Goal: Information Seeking & Learning: Learn about a topic

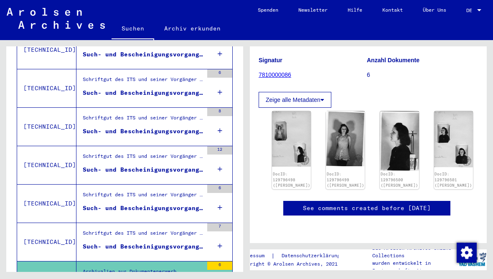
scroll to position [114, 1]
click at [326, 96] on button "Zeige alle Metadaten" at bounding box center [295, 100] width 73 height 16
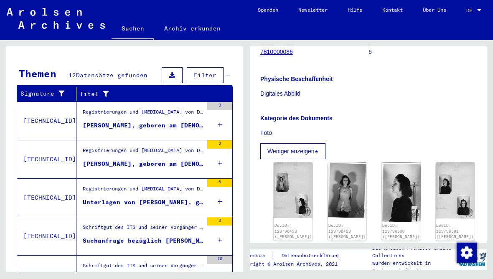
scroll to position [120, 0]
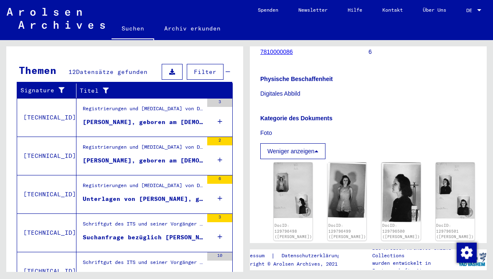
click at [92, 105] on div "Registrierungen und [MEDICAL_DATA] von Displaced Persons, Kindern und Vermisste…" at bounding box center [143, 111] width 120 height 12
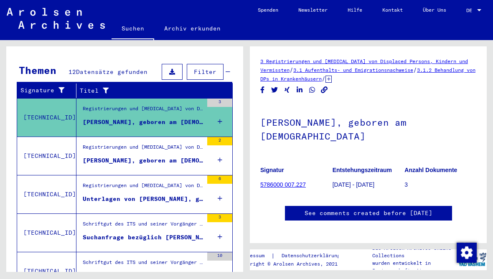
click at [73, 178] on td "[TECHNICAL_ID]" at bounding box center [46, 194] width 59 height 38
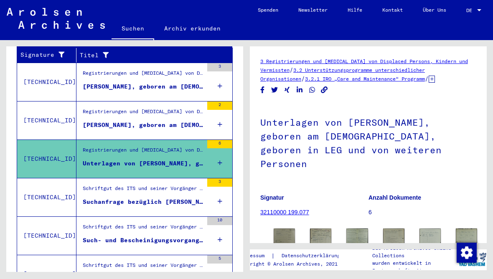
scroll to position [158, 0]
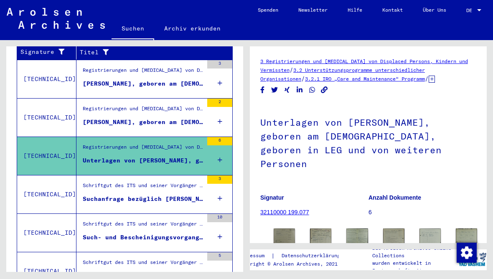
click at [83, 185] on figure "Schriftgut des ITS und seiner Vorgänger > Bearbeitung von Anfragen > Fallbezoge…" at bounding box center [143, 188] width 120 height 13
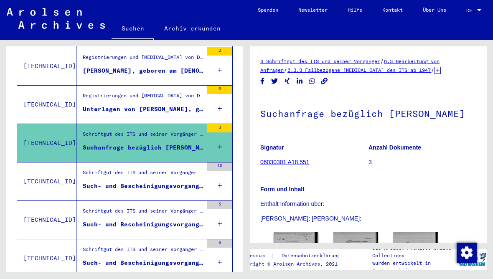
scroll to position [212, 0]
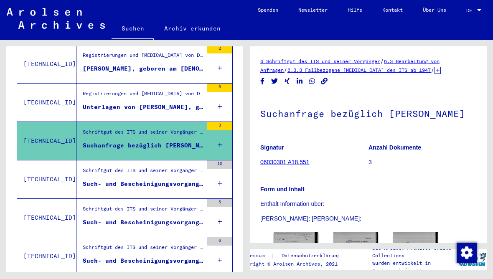
click at [83, 170] on figure "Schriftgut des ITS und seiner Vorgänger > Bearbeitung von Anfragen > Fallbezoge…" at bounding box center [143, 173] width 120 height 13
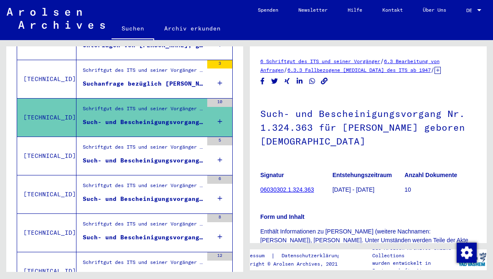
scroll to position [274, 0]
click at [83, 156] on div "Such- und Bescheinigungsvorgang Nr. 1.728.071 für [PERSON_NAME] geboren [DEMOGR…" at bounding box center [143, 160] width 120 height 9
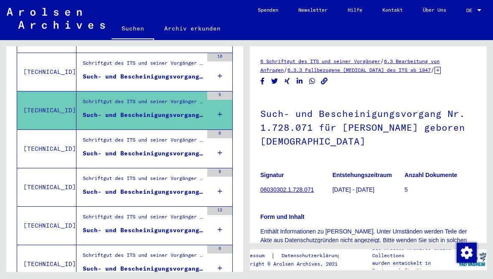
scroll to position [319, 0]
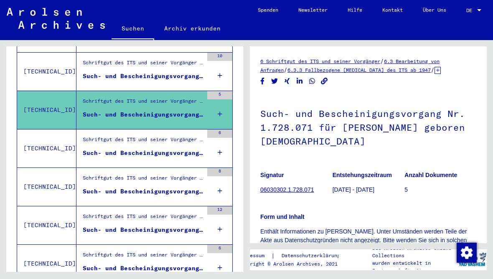
click at [90, 136] on div "Schriftgut des ITS und seiner Vorgänger > Bearbeitung von Anfragen > Fallbezoge…" at bounding box center [143, 142] width 120 height 12
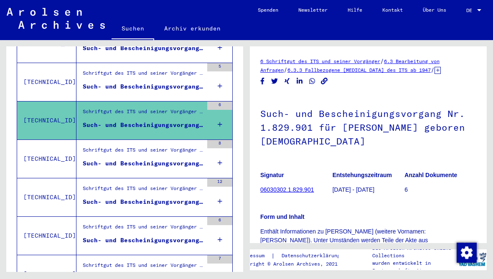
scroll to position [349, 0]
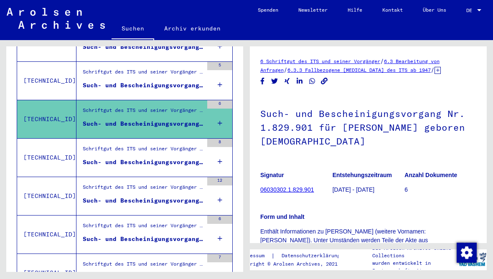
click at [83, 145] on div "Schriftgut des ITS und seiner Vorgänger > Bearbeitung von Anfragen > Fallbezoge…" at bounding box center [143, 151] width 120 height 12
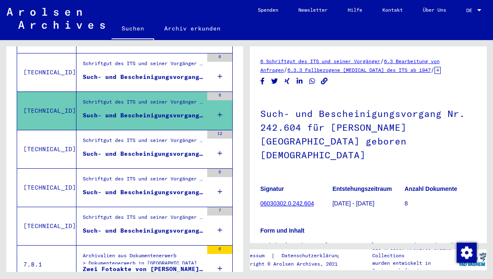
click at [83, 149] on div "Such- und Bescheinigungsvorgang Nr. 273.317 für [PERSON_NAME] geboren [DEMOGRAP…" at bounding box center [143, 153] width 120 height 9
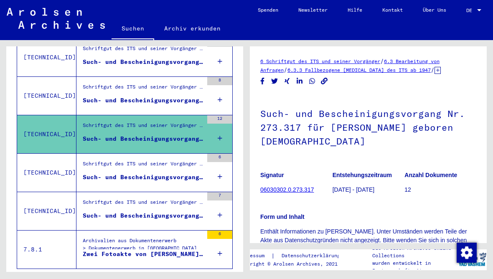
click at [93, 160] on div "Schriftgut des ITS und seiner Vorgänger > Bearbeitung von Anfragen > Fallbezoge…" at bounding box center [143, 166] width 120 height 12
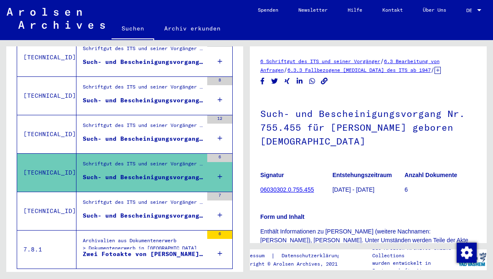
click at [96, 198] on div "Schriftgut des ITS und seiner Vorgänger > Bearbeitung von Anfragen > Fallbezoge…" at bounding box center [143, 204] width 120 height 12
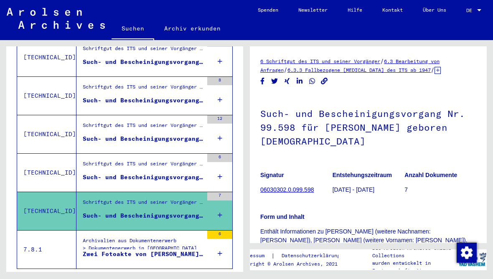
click at [93, 230] on div "Archivalien aus Dokumentenerwerb > Dokumentenerwerb in [GEOGRAPHIC_DATA] > Inst…" at bounding box center [139, 249] width 127 height 38
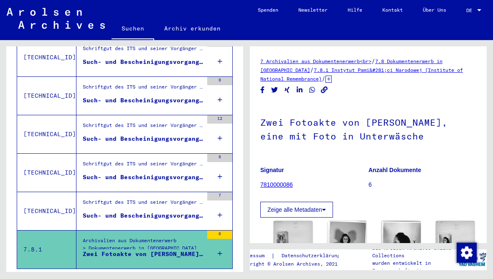
click at [83, 121] on div "Schriftgut des ITS und seiner Vorgänger > Bearbeitung von Anfragen > Fallbezoge…" at bounding box center [143, 127] width 120 height 12
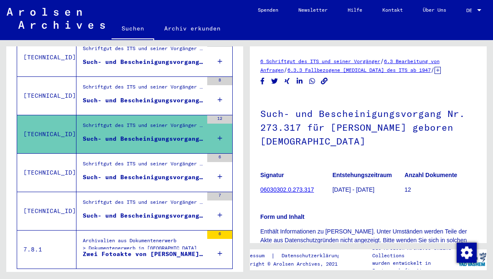
click at [94, 237] on div "Archivalien aus Dokumentenerwerb > Dokumentenerwerb in [GEOGRAPHIC_DATA] > Inst…" at bounding box center [143, 246] width 120 height 19
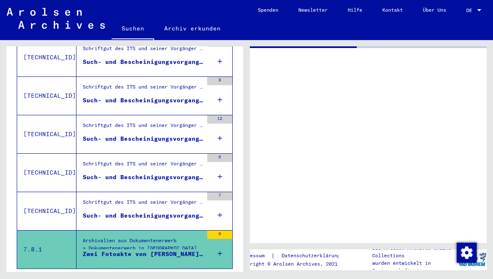
click at [94, 230] on div "Archivalien aus Dokumentenerwerb > Dokumentenerwerb in [GEOGRAPHIC_DATA] > Inst…" at bounding box center [139, 249] width 127 height 38
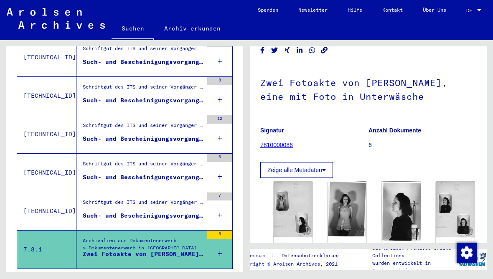
scroll to position [40, 0]
click at [280, 170] on button "Zeige alle Metadaten" at bounding box center [296, 170] width 73 height 16
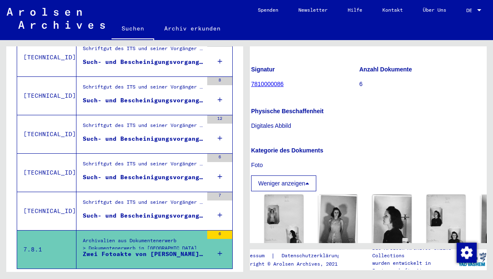
scroll to position [103, 8]
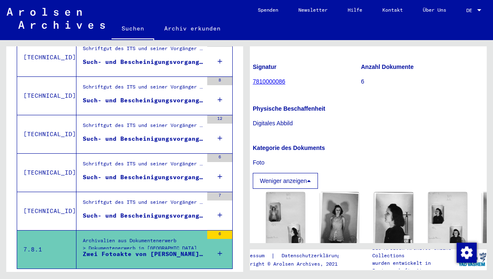
click at [277, 212] on img at bounding box center [285, 220] width 39 height 56
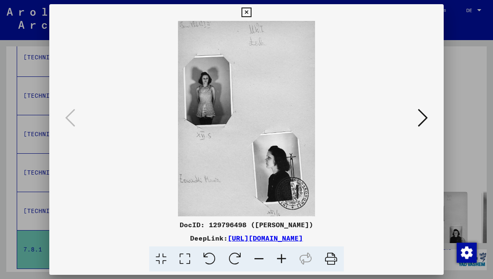
click at [253, 7] on button at bounding box center [246, 12] width 15 height 17
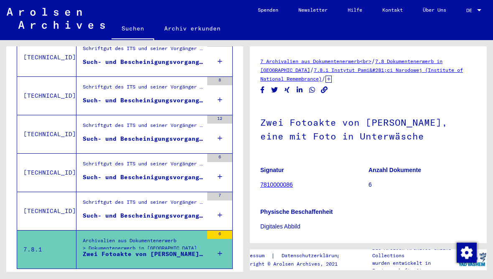
scroll to position [29, 0]
click at [97, 198] on div "Schriftgut des ITS und seiner Vorgänger > Bearbeitung von Anfragen > Fallbezoge…" at bounding box center [143, 204] width 120 height 12
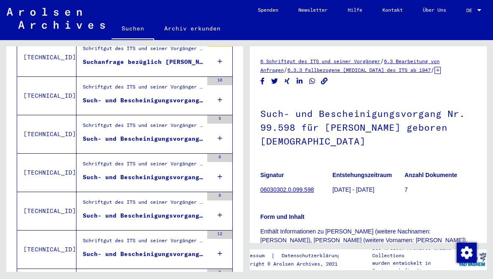
scroll to position [296, 0]
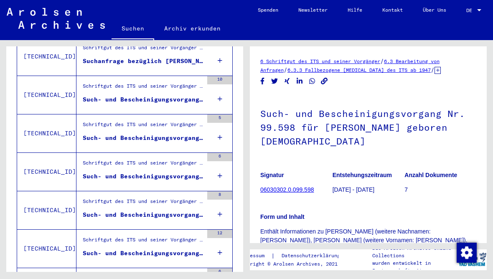
click at [103, 274] on div "Schriftgut des ITS und seiner Vorgänger > Bearbeitung von Anfragen > Fallbezoge…" at bounding box center [143, 280] width 120 height 12
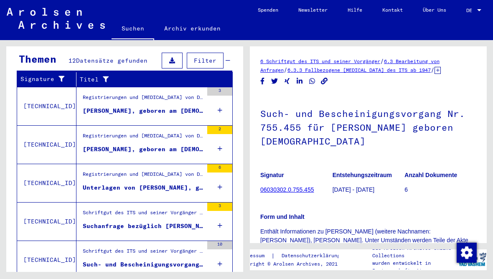
scroll to position [131, 0]
click at [96, 222] on div "Suchanfrage bezüglich [PERSON_NAME]" at bounding box center [143, 226] width 120 height 9
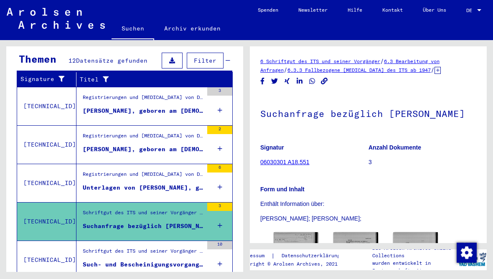
click at [88, 183] on div "Unterlagen von [PERSON_NAME], geboren am [DEMOGRAPHIC_DATA], geboren in LEG und…" at bounding box center [143, 187] width 120 height 9
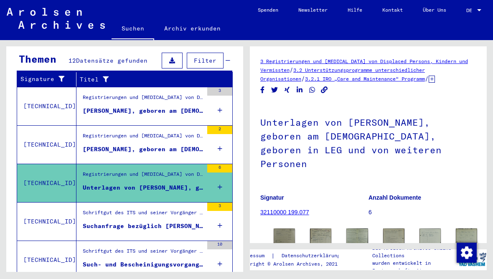
click at [88, 145] on div "[PERSON_NAME], geboren am [DEMOGRAPHIC_DATA]" at bounding box center [143, 149] width 120 height 9
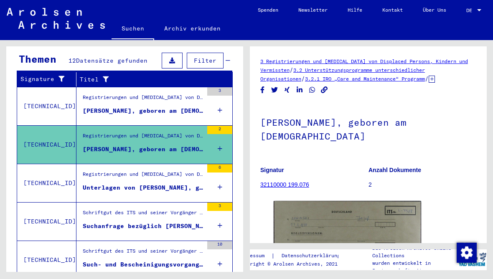
click at [91, 170] on div "Registrierungen und [MEDICAL_DATA] von Displaced Persons, Kindern und Vermisste…" at bounding box center [143, 176] width 120 height 12
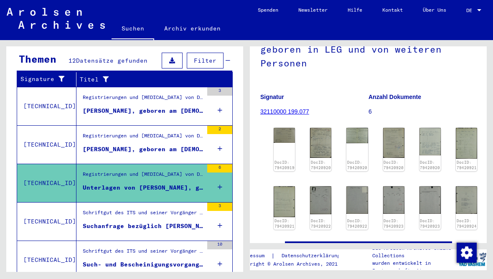
scroll to position [100, 0]
click at [318, 160] on link "DocID: 79420920" at bounding box center [321, 165] width 20 height 10
click at [310, 128] on img at bounding box center [320, 143] width 21 height 30
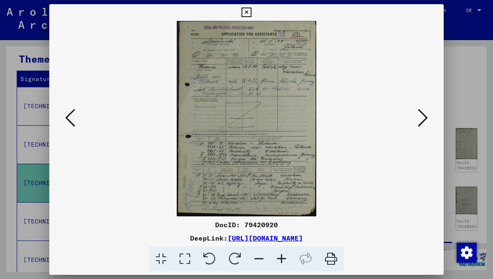
click at [251, 13] on icon at bounding box center [246, 13] width 10 height 10
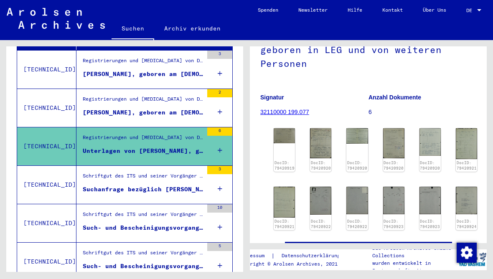
scroll to position [171, 0]
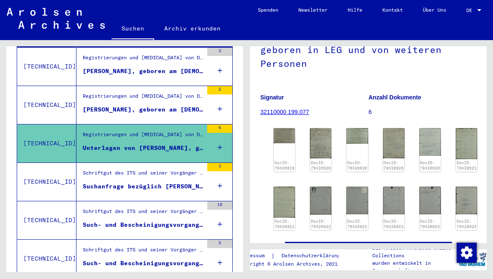
click at [109, 169] on div "Schriftgut des ITS und seiner Vorgänger > Bearbeitung von Anfragen > Fallbezoge…" at bounding box center [143, 175] width 120 height 12
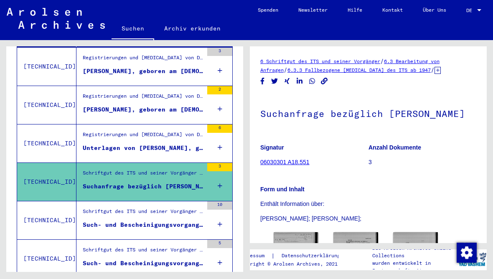
click at [107, 208] on figure "Schriftgut des ITS und seiner Vorgänger > Bearbeitung von Anfragen > Fallbezoge…" at bounding box center [143, 214] width 120 height 13
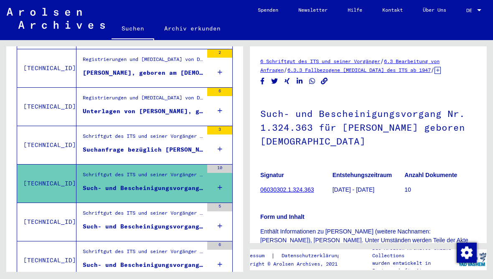
scroll to position [212, 0]
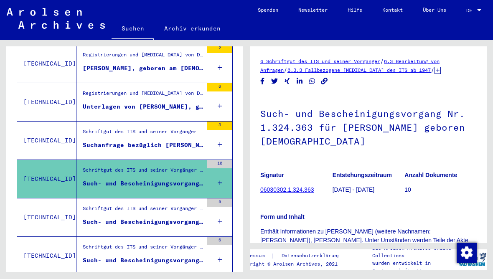
click at [109, 205] on div "Schriftgut des ITS und seiner Vorgänger > Bearbeitung von Anfragen > Fallbezoge…" at bounding box center [143, 211] width 120 height 12
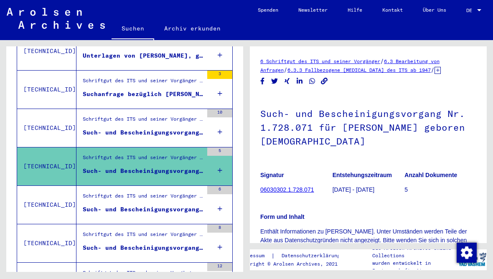
scroll to position [269, 0]
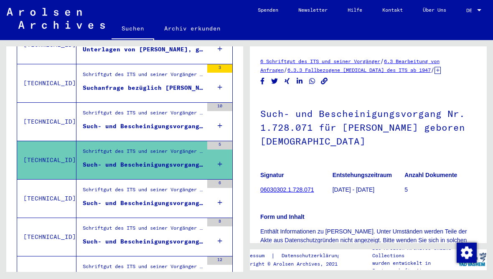
click at [91, 186] on div "Schriftgut des ITS und seiner Vorgänger > Bearbeitung von Anfragen > Fallbezoge…" at bounding box center [143, 192] width 120 height 12
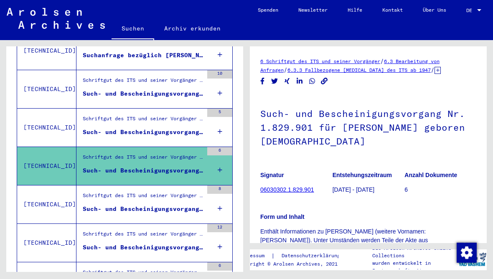
scroll to position [318, 0]
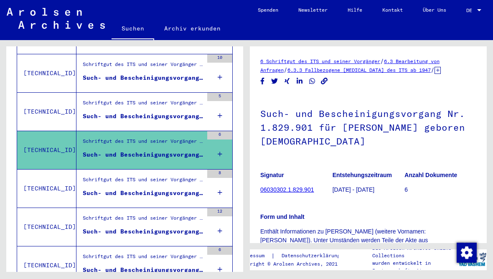
click at [104, 176] on div "Schriftgut des ITS und seiner Vorgänger > Bearbeitung von Anfragen > Fallbezoge…" at bounding box center [143, 182] width 120 height 12
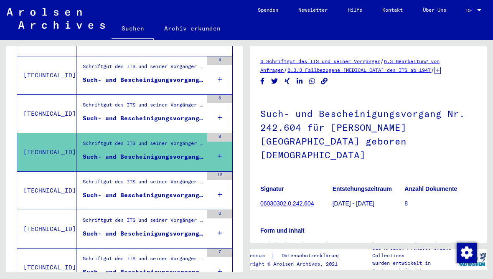
scroll to position [354, 0]
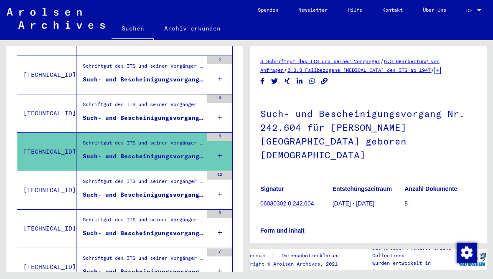
click at [107, 190] on div "Such- und Bescheinigungsvorgang Nr. 273.317 für [PERSON_NAME] geboren [DEMOGRAP…" at bounding box center [143, 194] width 120 height 9
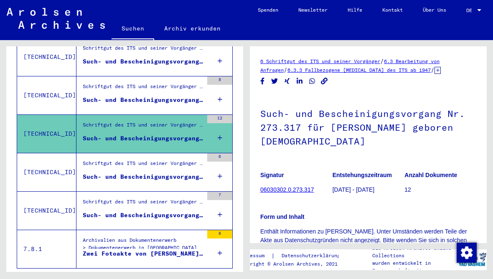
scroll to position [410, 0]
click at [94, 160] on div "Schriftgut des ITS und seiner Vorgänger > Bearbeitung von Anfragen > Fallbezoge…" at bounding box center [143, 166] width 120 height 12
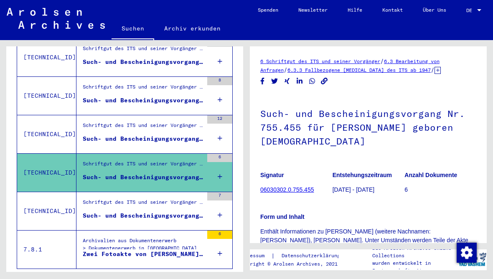
click at [90, 121] on div "Schriftgut des ITS und seiner Vorgänger > Bearbeitung von Anfragen > Fallbezoge…" at bounding box center [143, 127] width 120 height 12
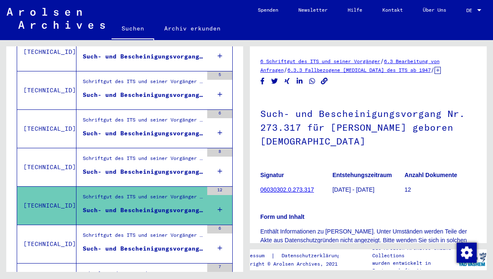
scroll to position [334, 0]
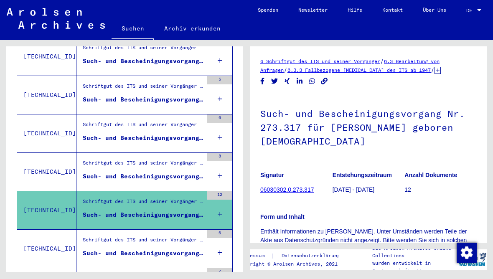
click at [89, 172] on div "Such- und Bescheinigungsvorgang Nr. 242.604 für [PERSON_NAME][GEOGRAPHIC_DATA] …" at bounding box center [143, 176] width 120 height 9
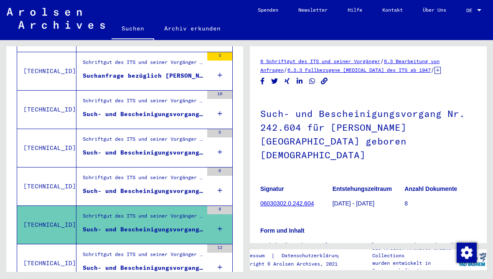
scroll to position [281, 0]
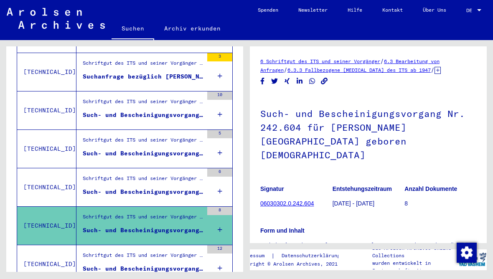
click at [90, 187] on div "Such- und Bescheinigungsvorgang Nr. 1.829.901 für [PERSON_NAME] geboren [DEMOGR…" at bounding box center [143, 191] width 120 height 9
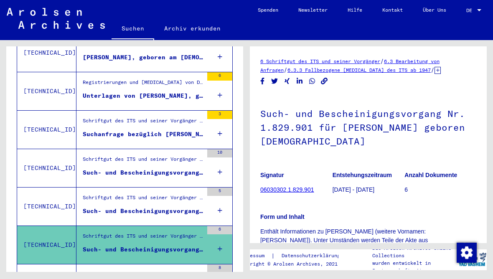
scroll to position [219, 0]
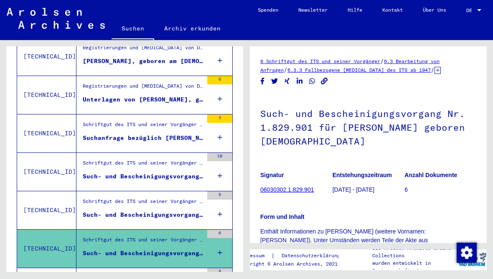
click at [96, 197] on div "Schriftgut des ITS und seiner Vorgänger > Bearbeitung von Anfragen > Fallbezoge…" at bounding box center [143, 203] width 120 height 12
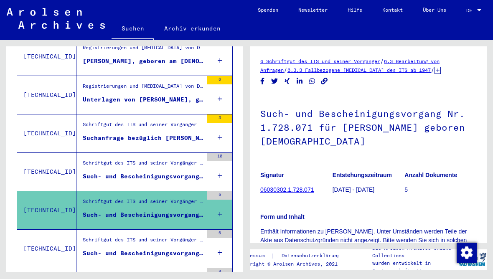
click at [89, 159] on div "Schriftgut des ITS und seiner Vorgänger > Bearbeitung von Anfragen > Fallbezoge…" at bounding box center [143, 165] width 120 height 12
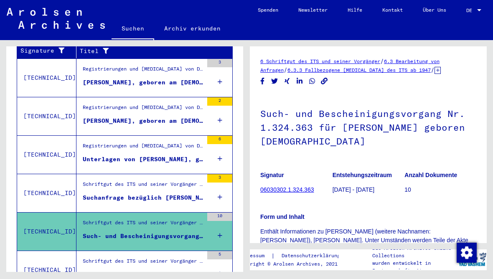
scroll to position [159, 0]
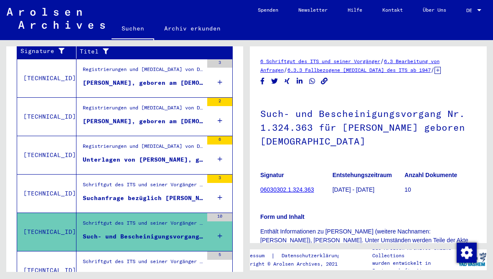
click at [97, 181] on div "Schriftgut des ITS und seiner Vorgänger > Bearbeitung von Anfragen > Fallbezoge…" at bounding box center [143, 187] width 120 height 12
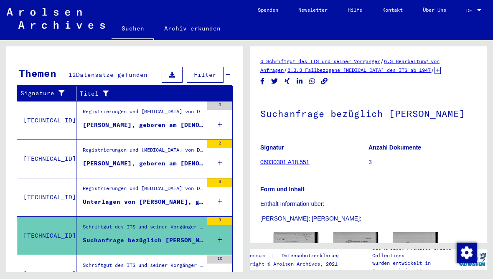
scroll to position [114, 0]
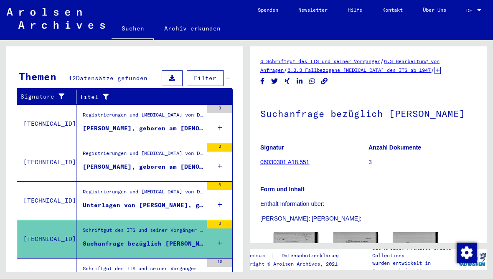
click at [105, 177] on span "Alle Ergebnisse anzeigen" at bounding box center [69, 181] width 90 height 8
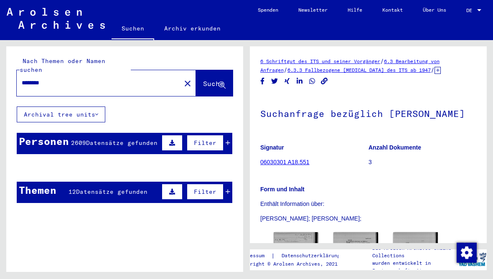
scroll to position [0, 0]
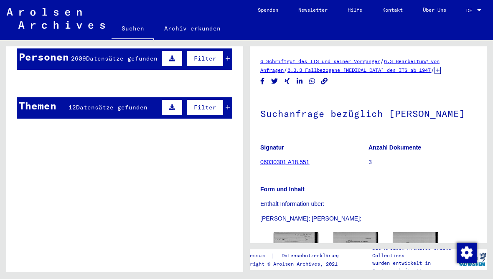
scroll to position [82, 0]
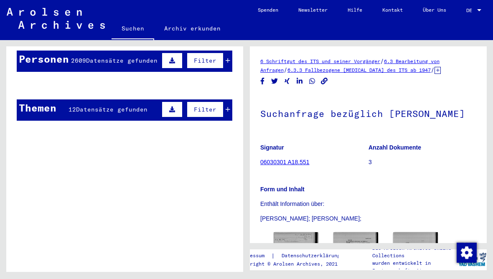
click at [117, 96] on mat-cell at bounding box center [103, 106] width 34 height 20
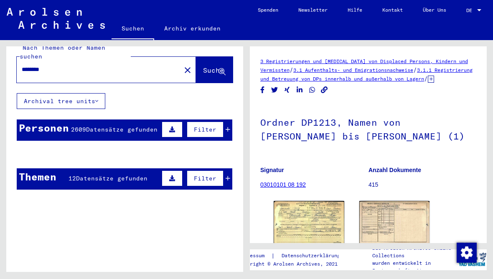
scroll to position [12, 0]
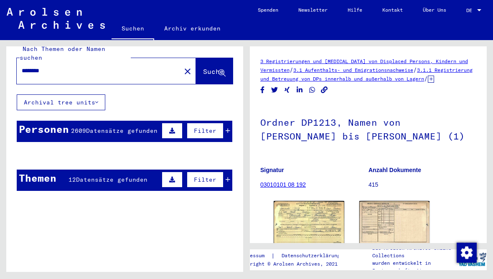
click at [64, 121] on div "Personen" at bounding box center [44, 128] width 50 height 15
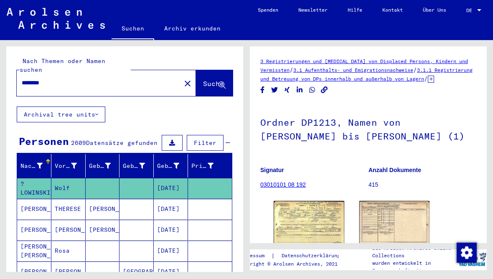
scroll to position [0, 0]
click at [68, 78] on input "********" at bounding box center [99, 82] width 154 height 9
click at [202, 70] on button "Suche" at bounding box center [214, 83] width 37 height 26
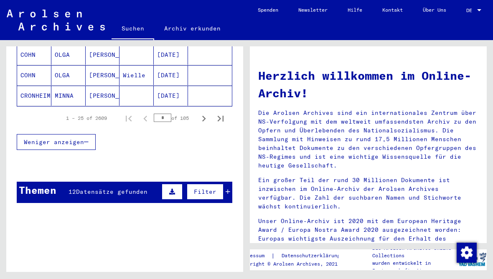
scroll to position [584, 0]
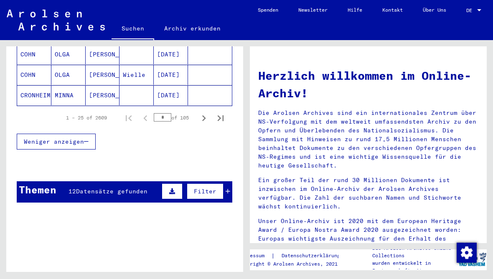
click at [47, 184] on div "Themen" at bounding box center [38, 189] width 38 height 15
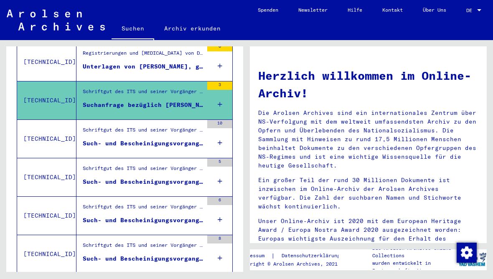
click at [86, 126] on div "Schriftgut des ITS und seiner Vorgänger > Bearbeitung von Anfragen > Fallbezoge…" at bounding box center [143, 132] width 120 height 12
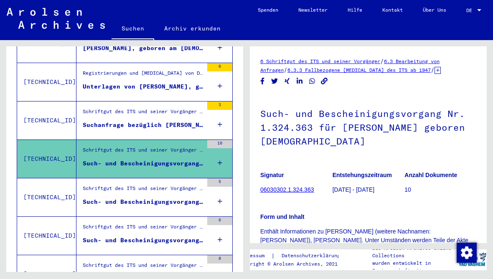
scroll to position [239, 0]
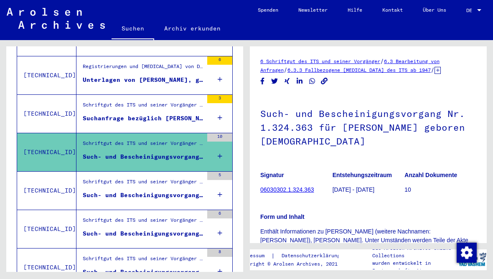
click at [63, 174] on mat-cell "ELSE" at bounding box center [68, 179] width 34 height 20
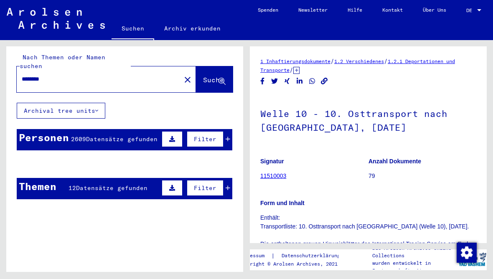
scroll to position [5, 0]
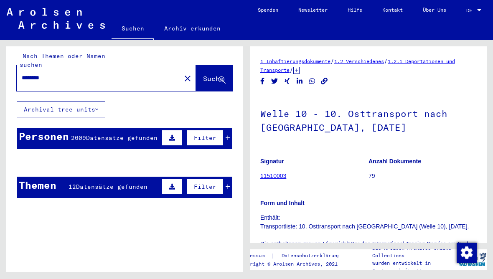
click at [44, 175] on mat-cell "?LOWINSKI" at bounding box center [34, 183] width 34 height 20
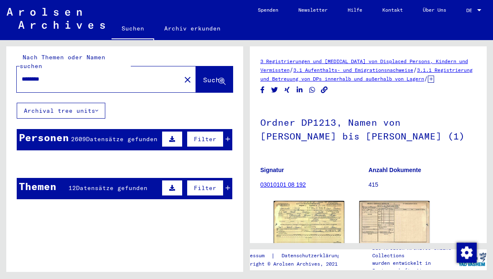
scroll to position [3, 0]
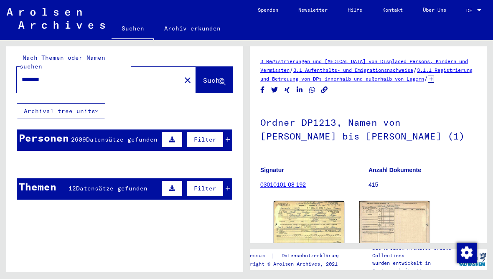
click at [30, 178] on mat-cell "?LOWINSKI" at bounding box center [34, 185] width 34 height 20
click at [70, 176] on mat-cell "Wolf" at bounding box center [68, 185] width 34 height 20
click at [86, 177] on mat-cell at bounding box center [103, 185] width 34 height 20
click at [203, 76] on span "Suche" at bounding box center [213, 80] width 21 height 8
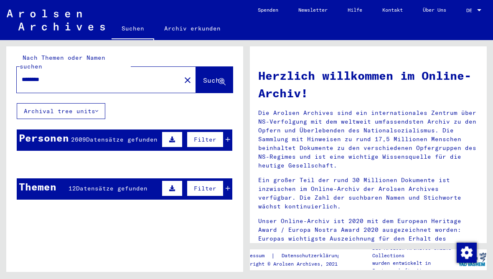
click at [212, 76] on span "Suche" at bounding box center [213, 80] width 21 height 8
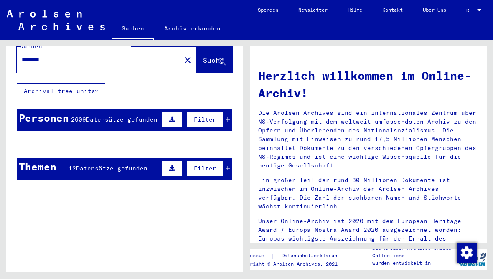
scroll to position [23, 0]
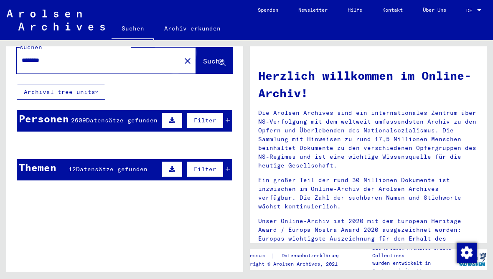
click at [205, 57] on span "Suche" at bounding box center [213, 61] width 21 height 8
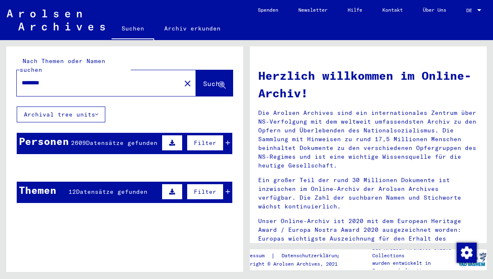
scroll to position [0, 0]
click at [213, 79] on span "Suche" at bounding box center [213, 83] width 21 height 8
click at [182, 78] on mat-icon "close" at bounding box center [187, 83] width 10 height 10
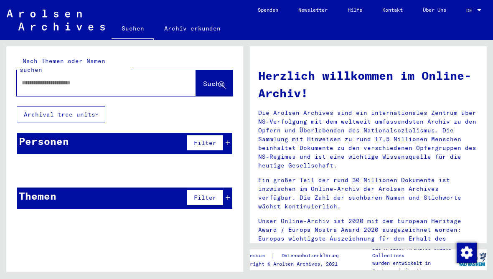
click at [44, 83] on div at bounding box center [106, 83] width 179 height 26
click at [36, 78] on input "text" at bounding box center [96, 82] width 149 height 9
type input "********"
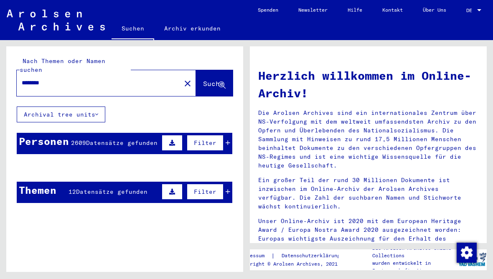
click at [216, 79] on span "Suche" at bounding box center [213, 83] width 21 height 8
click at [212, 79] on span "Suche" at bounding box center [213, 83] width 21 height 8
click at [230, 178] on mat-cell at bounding box center [210, 188] width 44 height 20
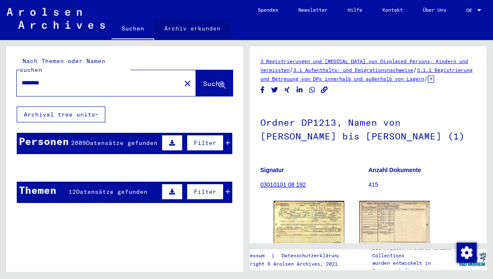
click at [199, 30] on link "Archiv erkunden" at bounding box center [192, 28] width 76 height 20
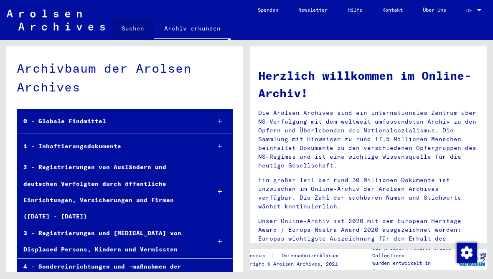
click at [138, 32] on link "Suchen" at bounding box center [132, 28] width 43 height 20
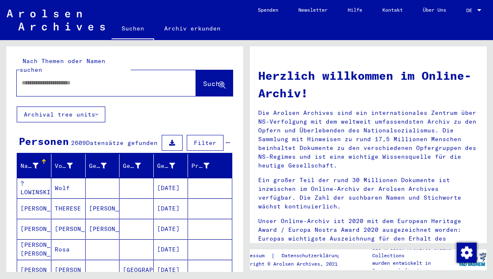
click at [127, 78] on input "text" at bounding box center [96, 82] width 149 height 9
type input "********"
click at [212, 79] on span "Suche" at bounding box center [213, 83] width 21 height 8
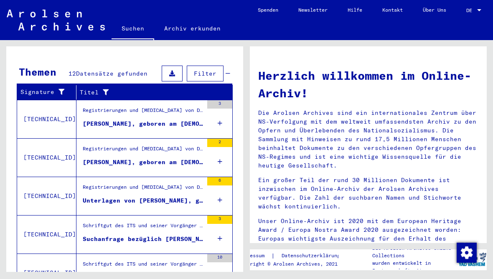
scroll to position [29, 0]
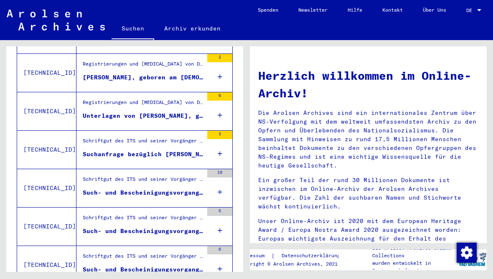
scroll to position [205, 0]
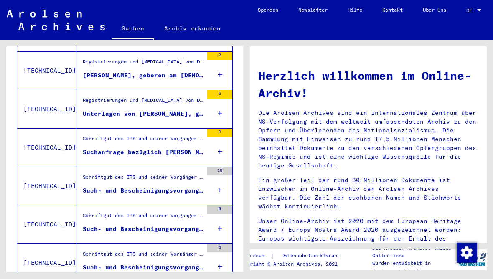
click at [94, 135] on div "Schriftgut des ITS und seiner Vorgänger > Bearbeitung von Anfragen > Fallbezoge…" at bounding box center [143, 141] width 120 height 12
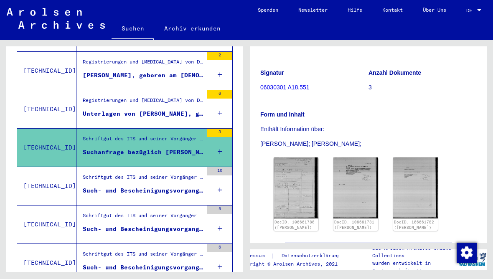
click at [93, 173] on div "Schriftgut des ITS und seiner Vorgänger > Bearbeitung von Anfragen > Fallbezoge…" at bounding box center [143, 179] width 120 height 12
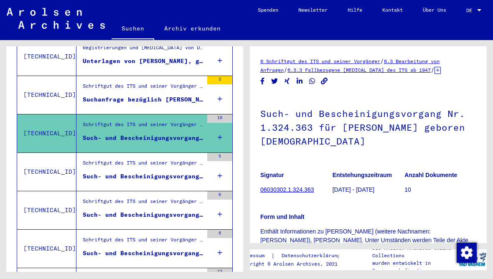
scroll to position [268, 0]
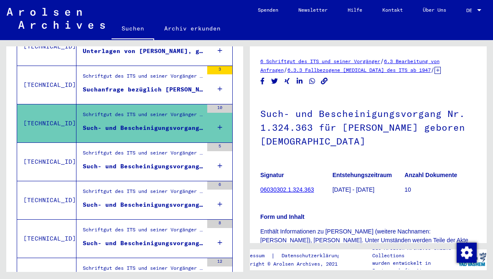
click at [102, 149] on div "Schriftgut des ITS und seiner Vorgänger > Bearbeitung von Anfragen > Fallbezoge…" at bounding box center [143, 155] width 120 height 12
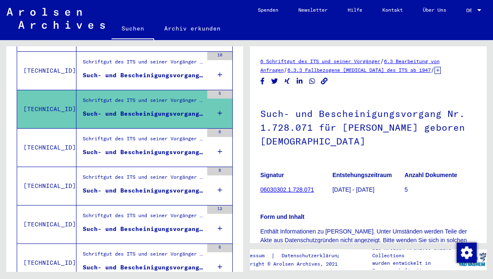
scroll to position [321, 0]
click at [106, 134] on div "Schriftgut des ITS und seiner Vorgänger > Bearbeitung von Anfragen > Fallbezoge…" at bounding box center [143, 140] width 120 height 12
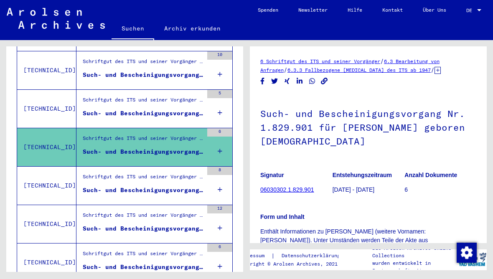
click at [105, 173] on div "Schriftgut des ITS und seiner Vorgänger > Bearbeitung von Anfragen > Fallbezoge…" at bounding box center [143, 179] width 120 height 12
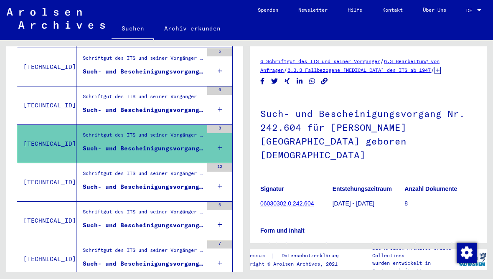
scroll to position [378, 0]
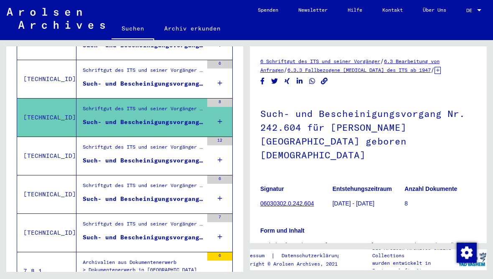
click at [107, 143] on div "Schriftgut des ITS und seiner Vorgänger > Bearbeitung von Anfragen > Fallbezoge…" at bounding box center [143, 149] width 120 height 12
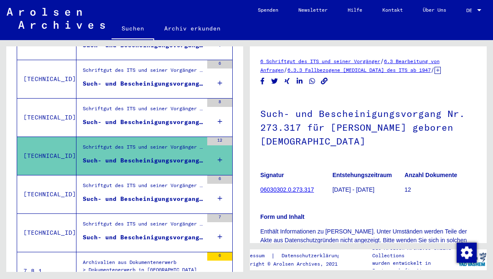
click at [105, 182] on div "Schriftgut des ITS und seiner Vorgänger > Bearbeitung von Anfragen > Fallbezoge…" at bounding box center [143, 188] width 120 height 12
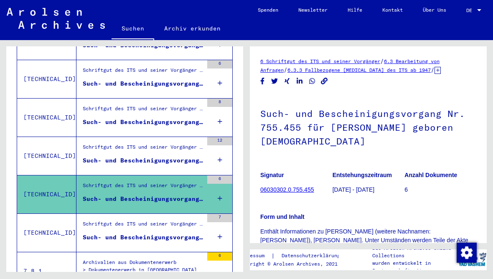
click at [106, 220] on div "Schriftgut des ITS und seiner Vorgänger > Bearbeitung von Anfragen > Fallbezoge…" at bounding box center [143, 226] width 120 height 12
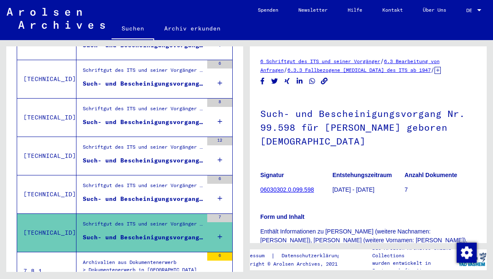
click at [103, 258] on div "Archivalien aus Dokumentenerwerb > Dokumentenerwerb in [GEOGRAPHIC_DATA] > Inst…" at bounding box center [143, 267] width 120 height 19
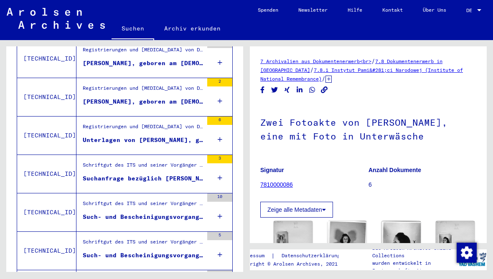
click at [98, 200] on div "Schriftgut des ITS und seiner Vorgänger > Bearbeitung von Anfragen > Fallbezoge…" at bounding box center [143, 206] width 120 height 12
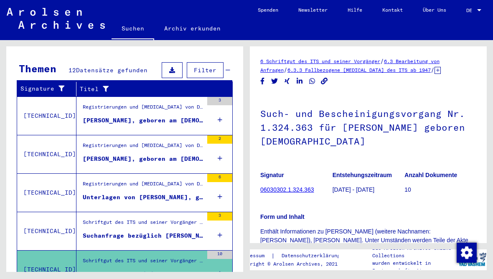
click at [95, 142] on div "Registrierungen und [MEDICAL_DATA] von Displaced Persons, Kindern und Vermisste…" at bounding box center [143, 148] width 120 height 12
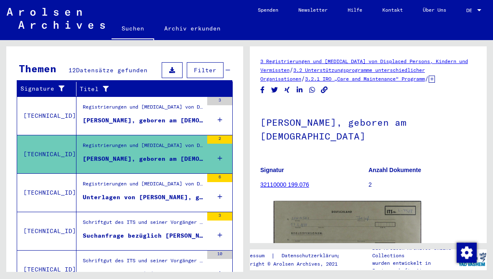
click at [106, 103] on div "Registrierungen und [MEDICAL_DATA] von Displaced Persons, Kindern und Vermisste…" at bounding box center [143, 109] width 120 height 12
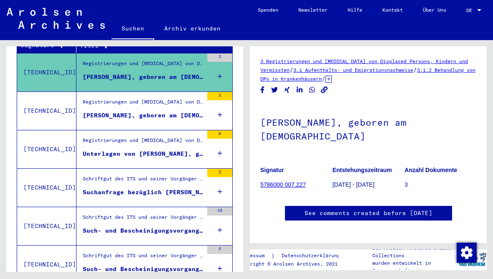
scroll to position [166, 0]
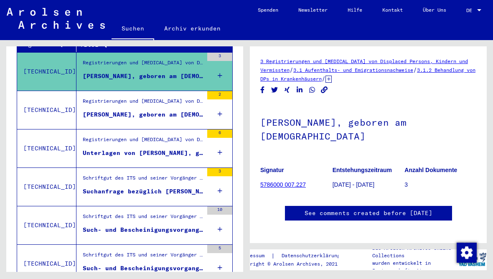
click at [101, 136] on div "Registrierungen und [MEDICAL_DATA] von Displaced Persons, Kindern und Vermisste…" at bounding box center [143, 142] width 120 height 12
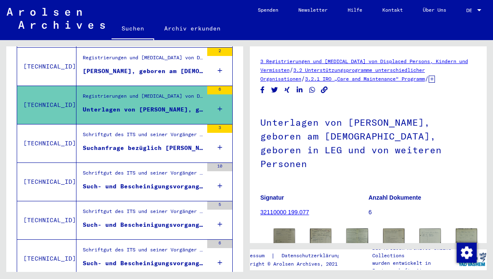
scroll to position [213, 0]
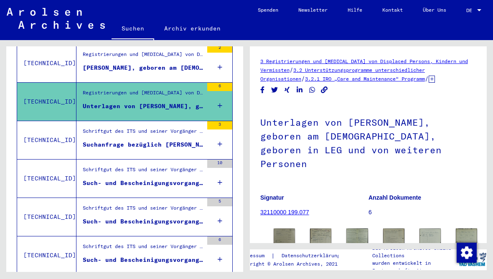
click at [92, 127] on div "Schriftgut des ITS und seiner Vorgänger > Bearbeitung von Anfragen > Fallbezoge…" at bounding box center [143, 133] width 120 height 12
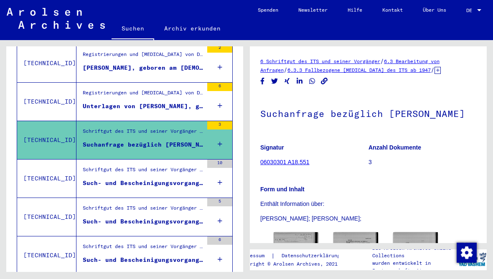
click at [100, 166] on div "Schriftgut des ITS und seiner Vorgänger > Bearbeitung von Anfragen > Fallbezoge…" at bounding box center [143, 172] width 120 height 12
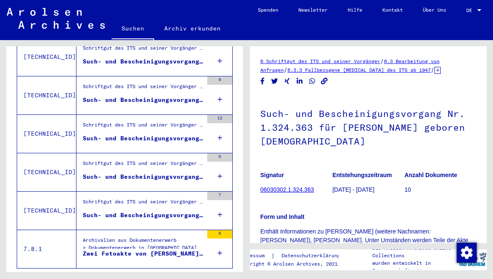
scroll to position [410, 0]
click at [102, 237] on div "Archivalien aus Dokumentenerwerb > Dokumentenerwerb in [GEOGRAPHIC_DATA] > Inst…" at bounding box center [143, 246] width 120 height 19
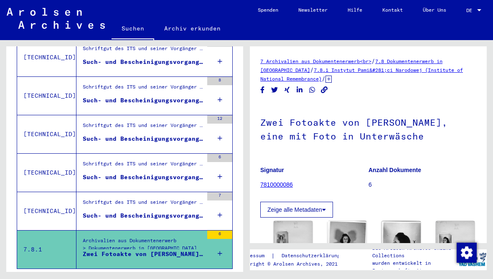
click at [276, 202] on button "Zeige alle Metadaten" at bounding box center [296, 210] width 73 height 16
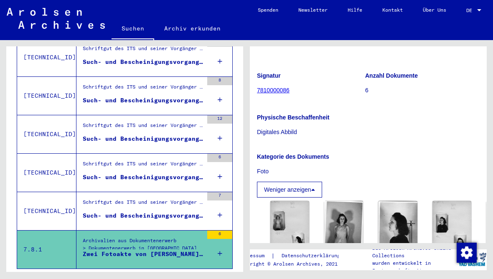
scroll to position [97, 2]
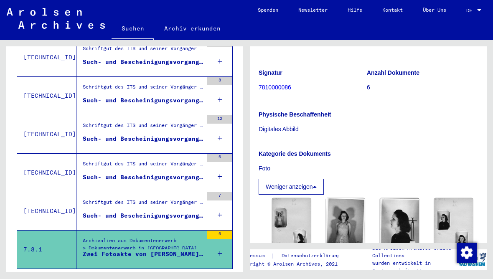
click at [287, 198] on img at bounding box center [291, 226] width 39 height 56
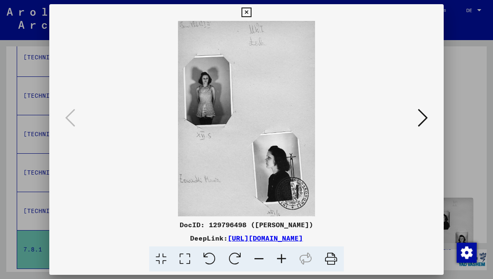
click at [459, 114] on div at bounding box center [246, 139] width 493 height 279
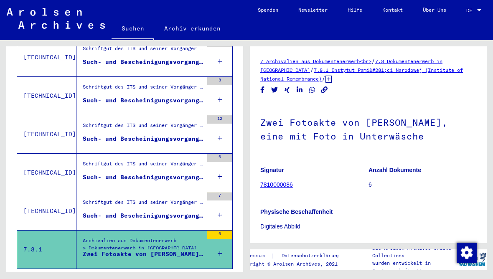
scroll to position [0, 0]
